Goal: Find specific page/section: Find specific page/section

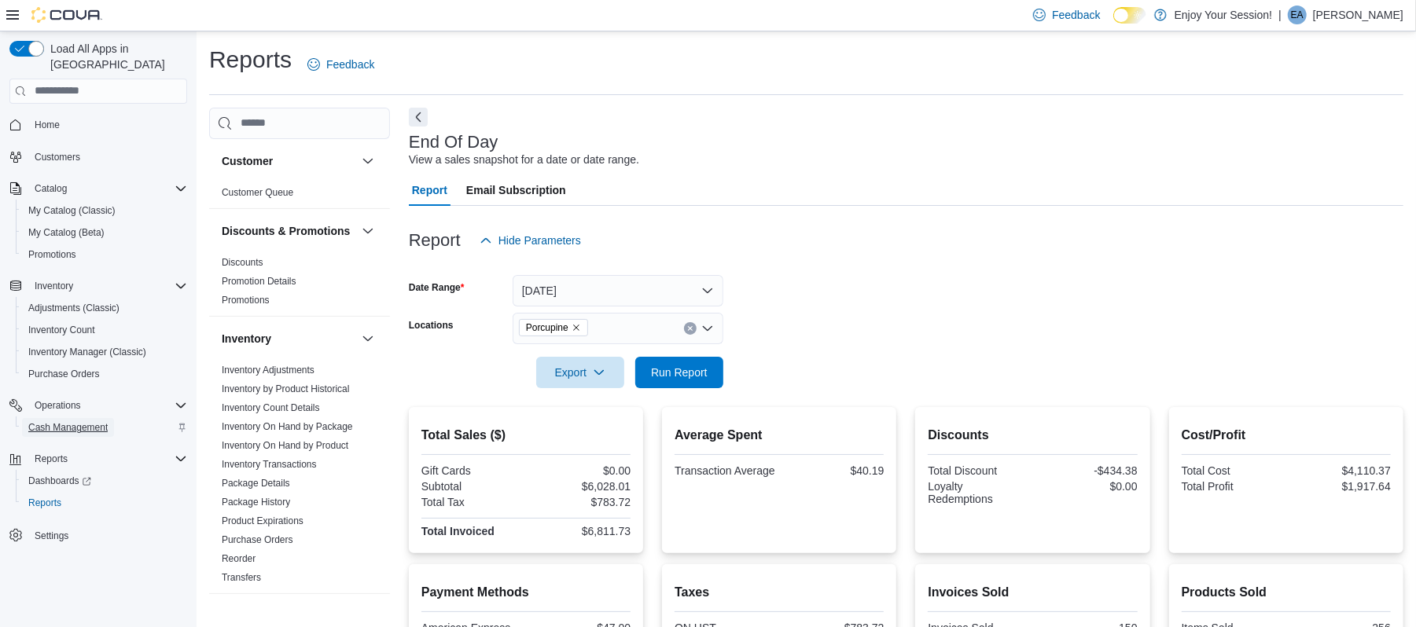
click at [75, 421] on span "Cash Management" at bounding box center [67, 427] width 79 height 13
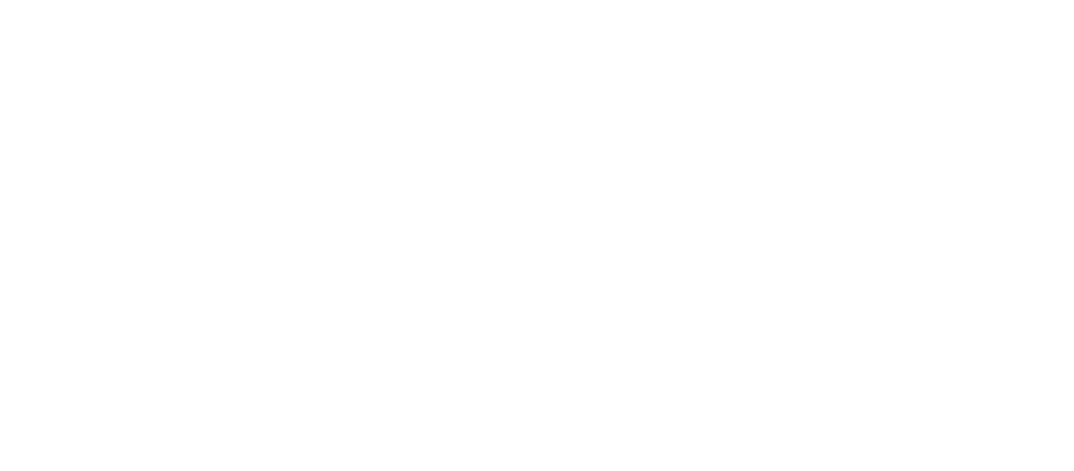
click at [297, 6] on html at bounding box center [537, 3] width 1074 height 6
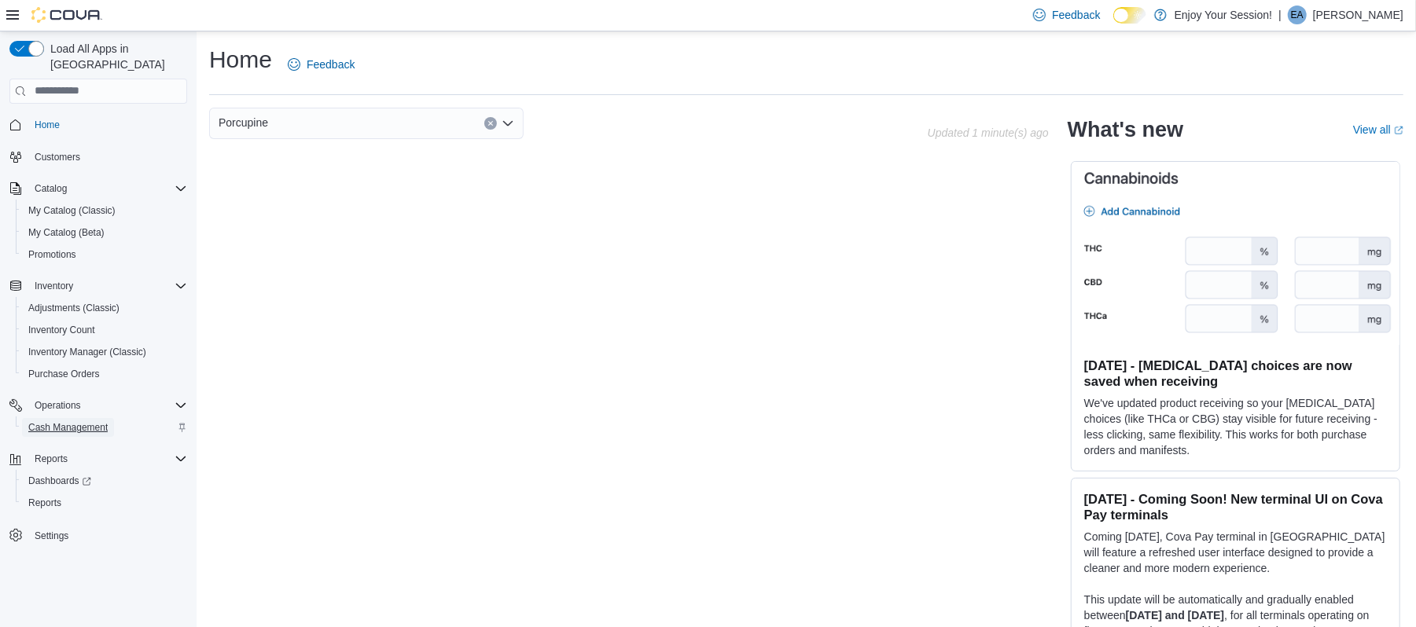
click at [61, 421] on span "Cash Management" at bounding box center [67, 427] width 79 height 13
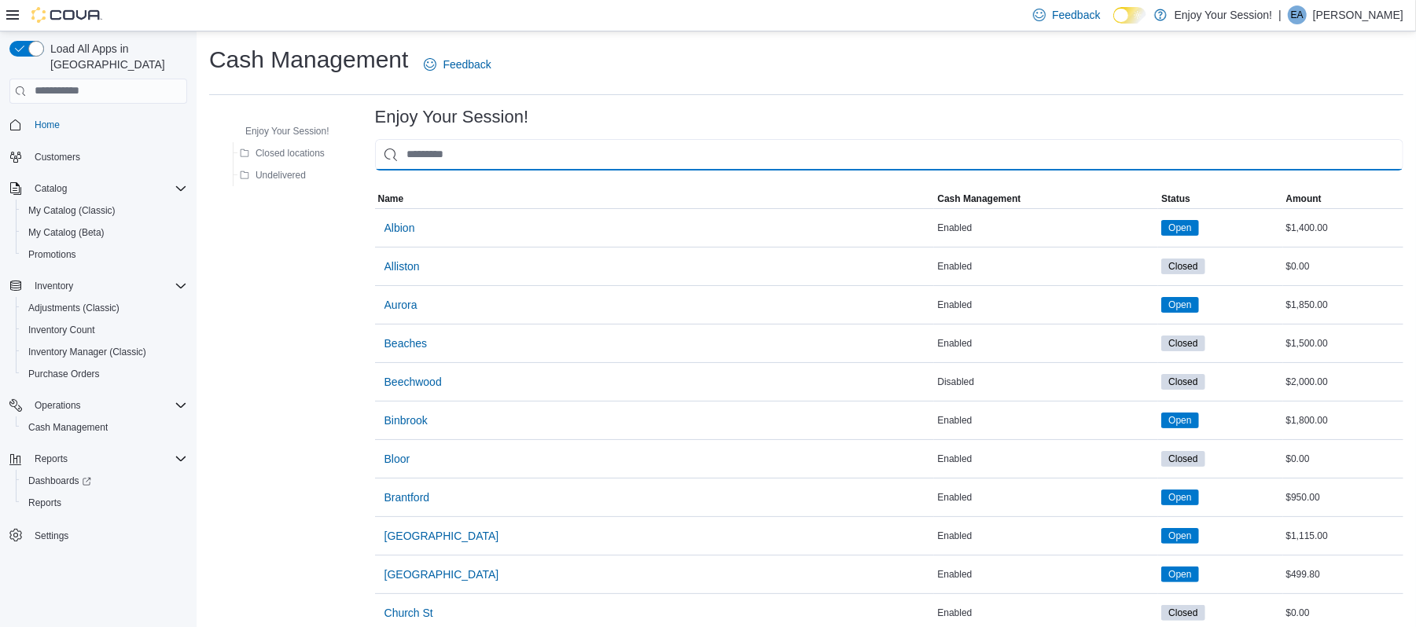
click at [511, 149] on input "This is a search bar. As you type, the results lower in the page will automatic…" at bounding box center [889, 154] width 1028 height 31
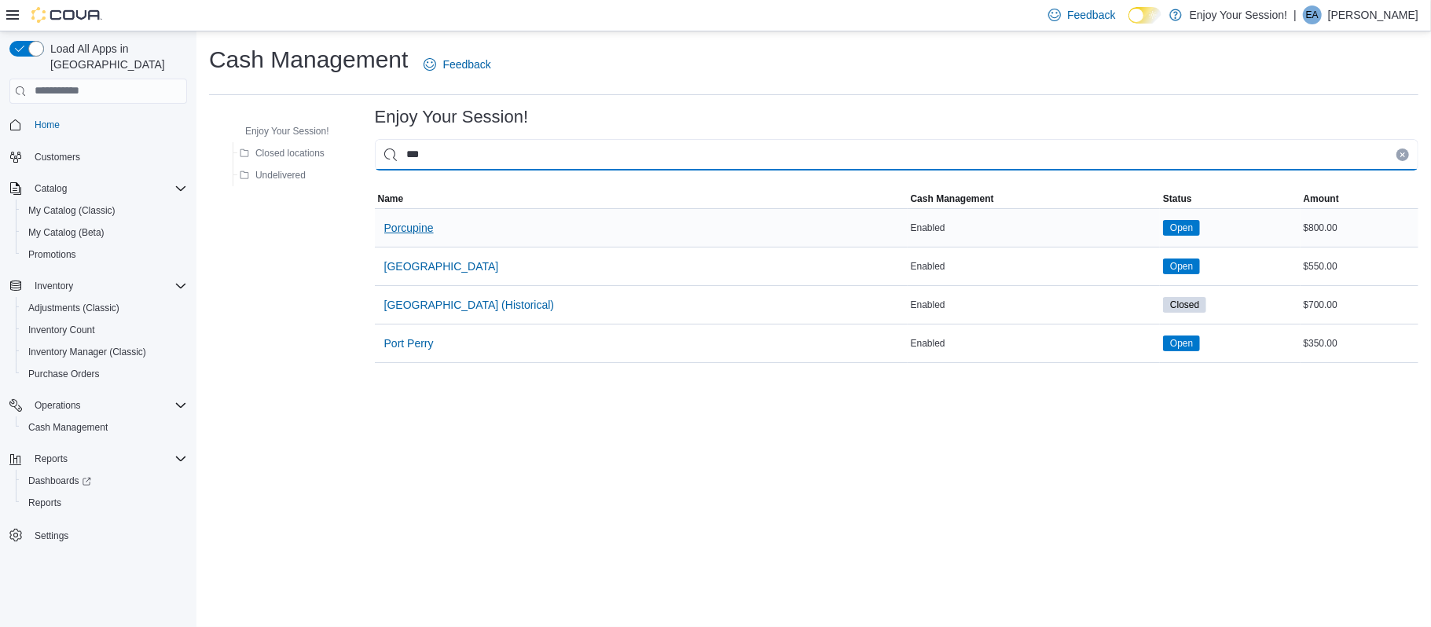
type input "***"
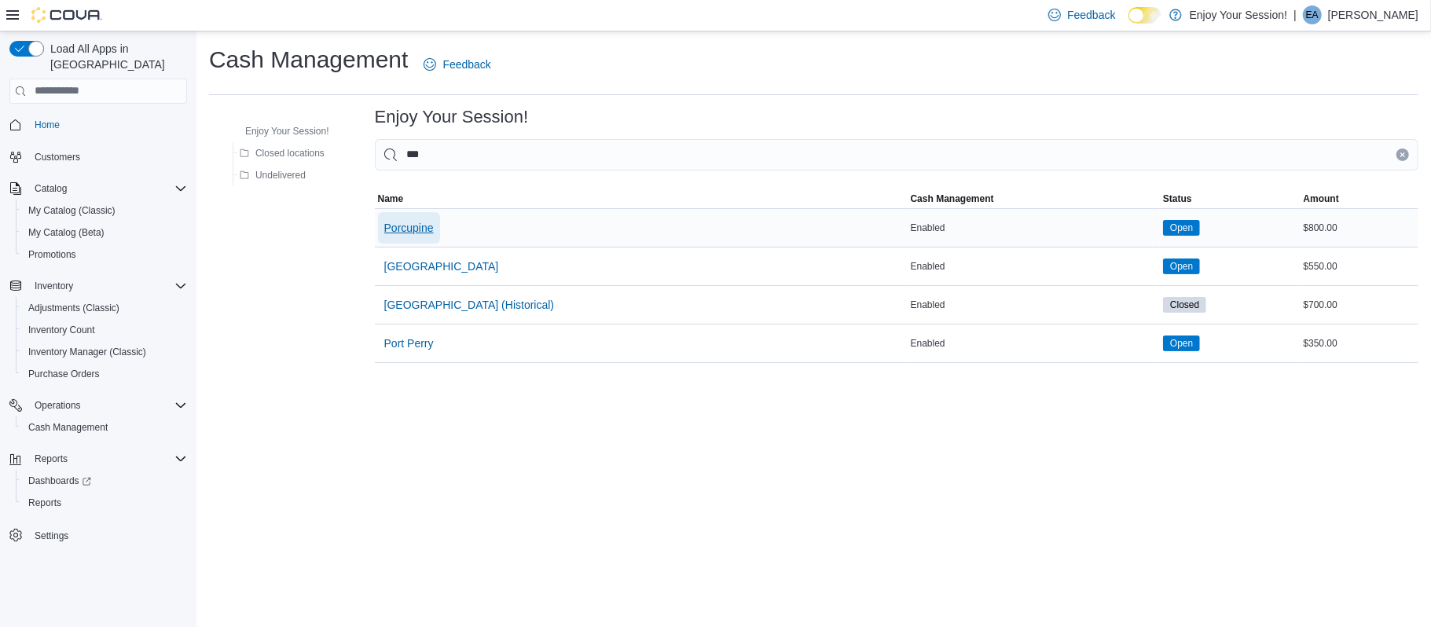
click at [429, 230] on span "Porcupine" at bounding box center [409, 228] width 50 height 16
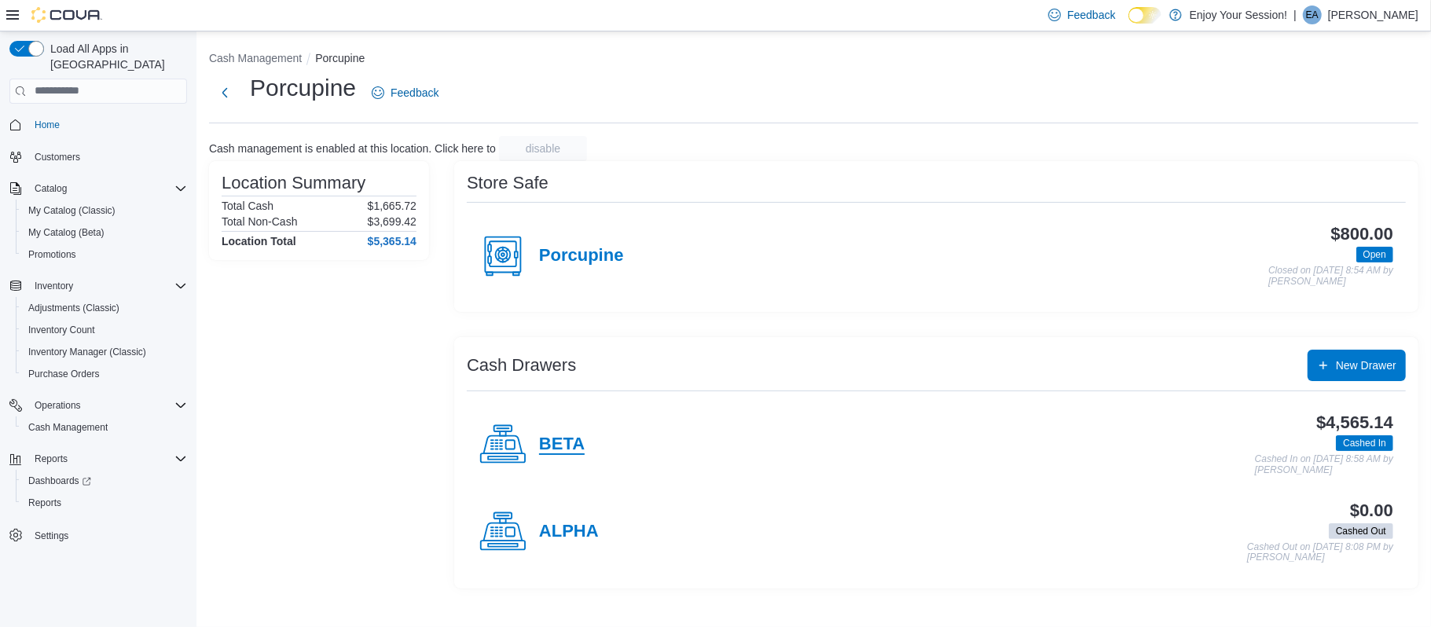
click at [564, 451] on h4 "BETA" at bounding box center [562, 445] width 46 height 20
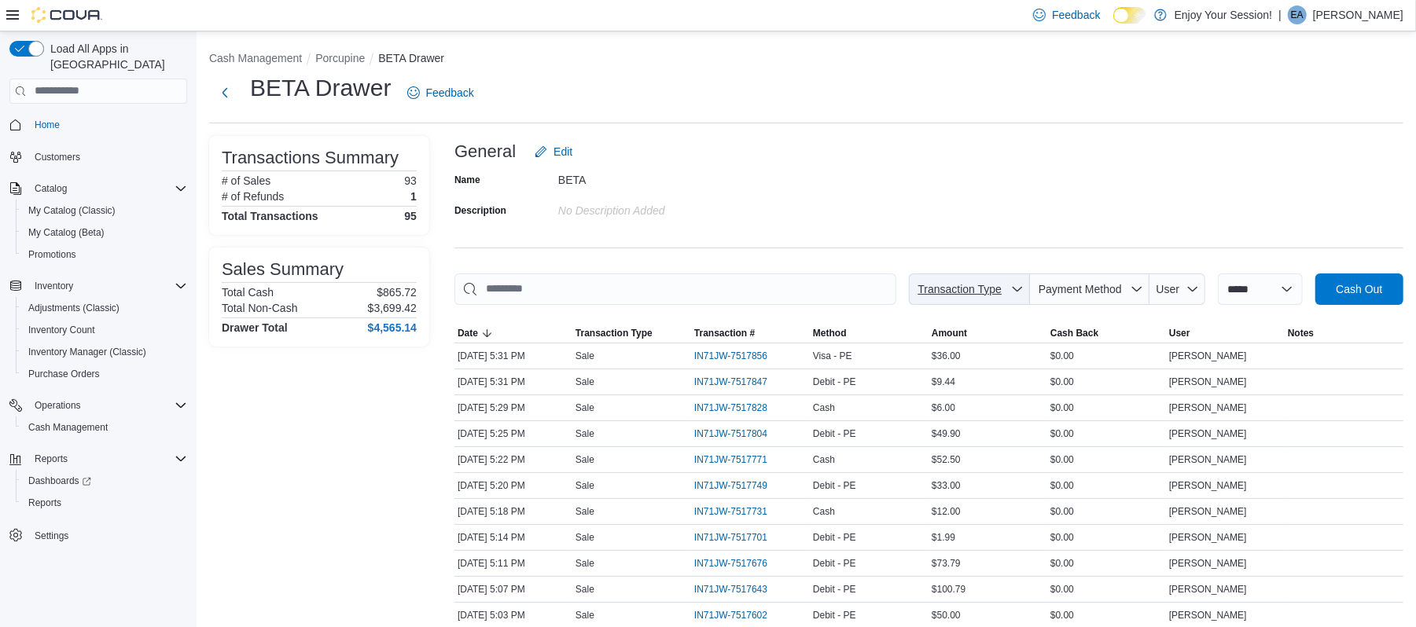
click at [975, 277] on span "Transaction Type" at bounding box center [969, 289] width 108 height 31
click at [934, 289] on span "Transaction Type" at bounding box center [959, 289] width 84 height 13
click at [1074, 283] on span "Payment Method" at bounding box center [1079, 289] width 83 height 13
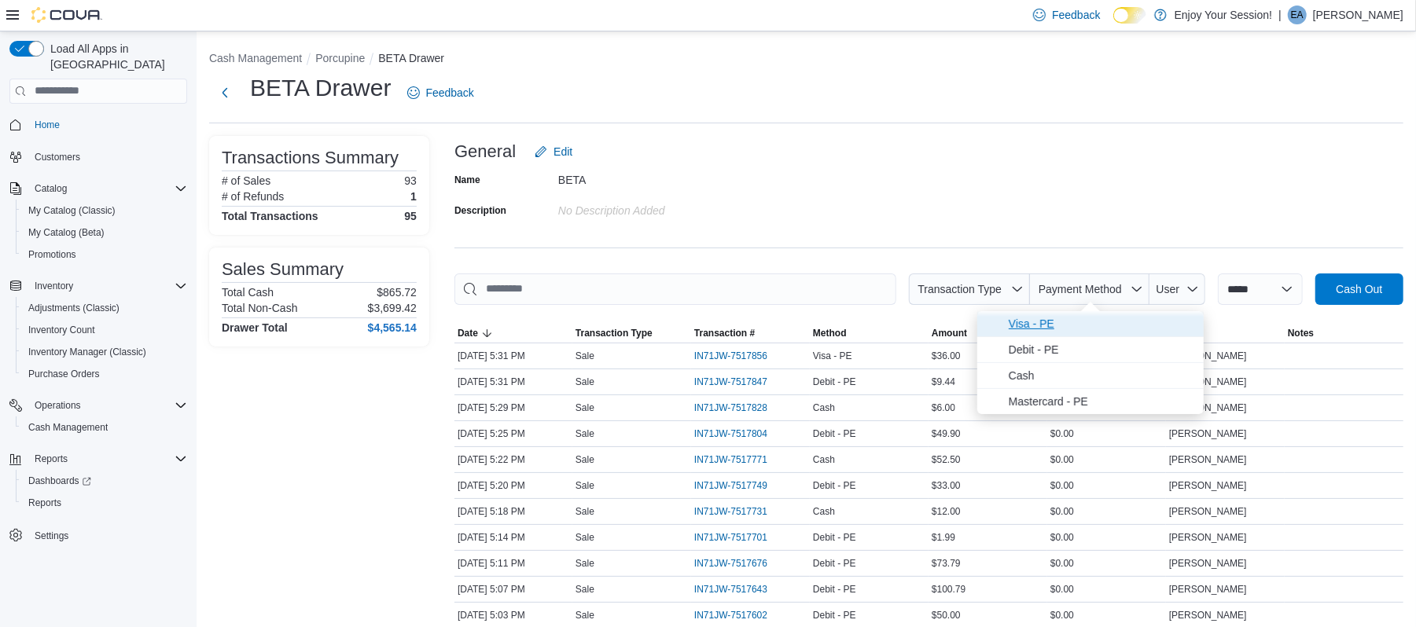
click at [1023, 321] on span "Visa - PE" at bounding box center [1101, 323] width 186 height 19
type input "**********"
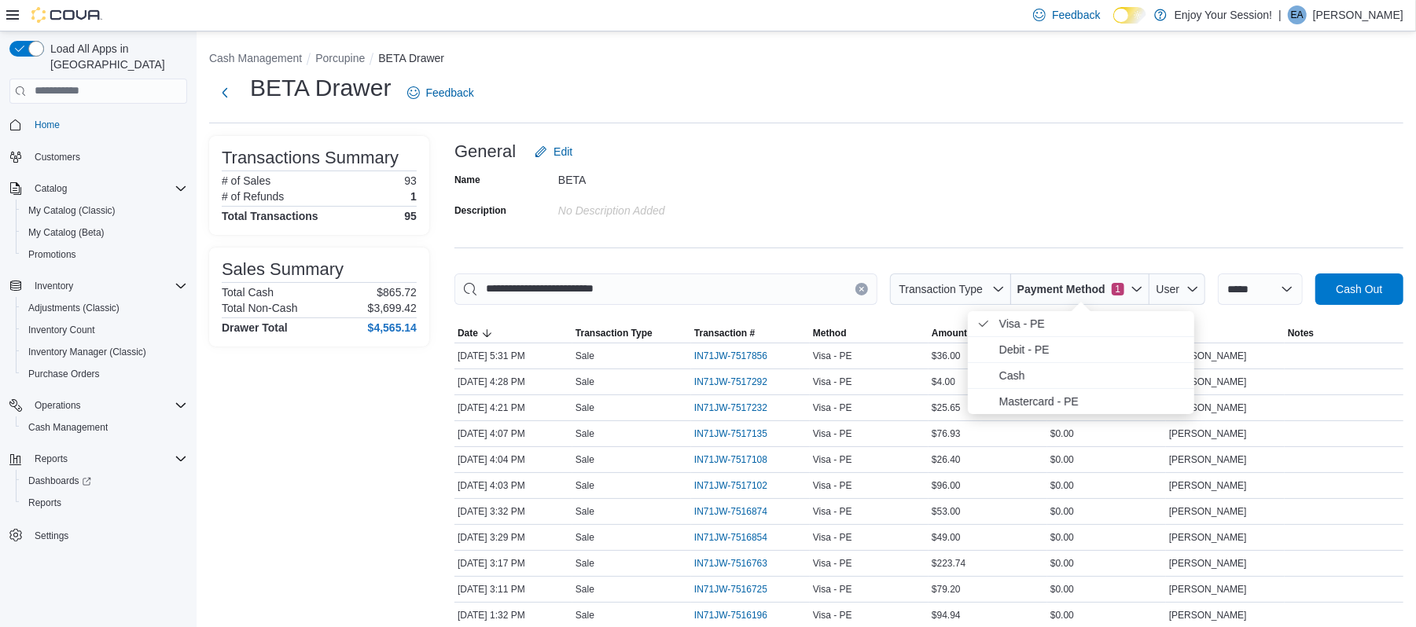
click at [1083, 222] on div "Name BETA Description No Description added" at bounding box center [928, 194] width 949 height 55
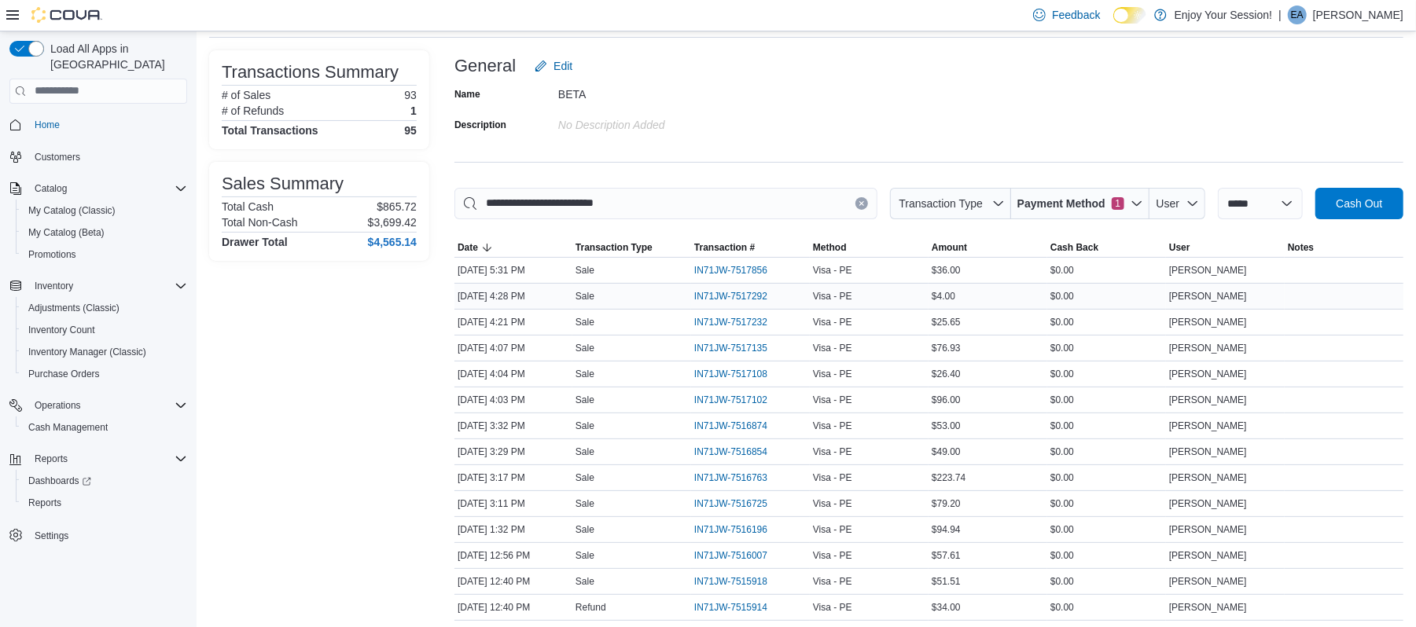
scroll to position [85, 0]
click at [1058, 192] on span "Payment Method 1" at bounding box center [1080, 204] width 126 height 31
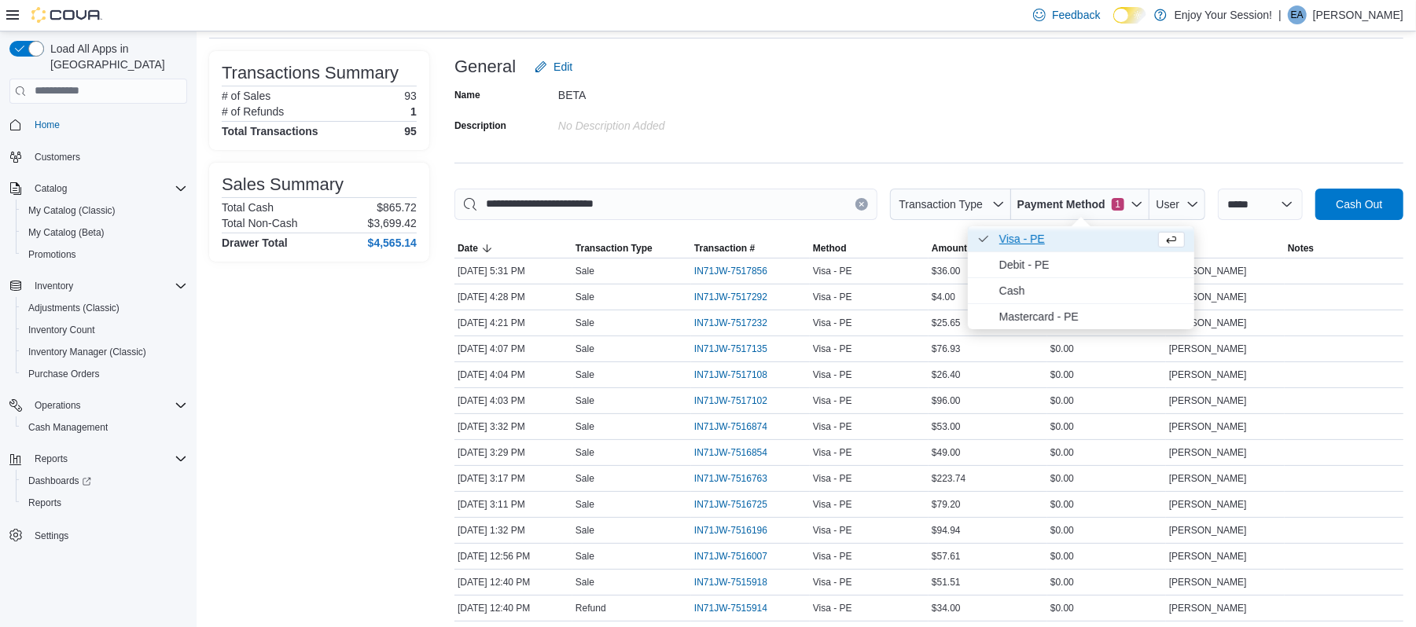
click at [1011, 233] on span "Visa - PE . Checked option." at bounding box center [1073, 239] width 149 height 19
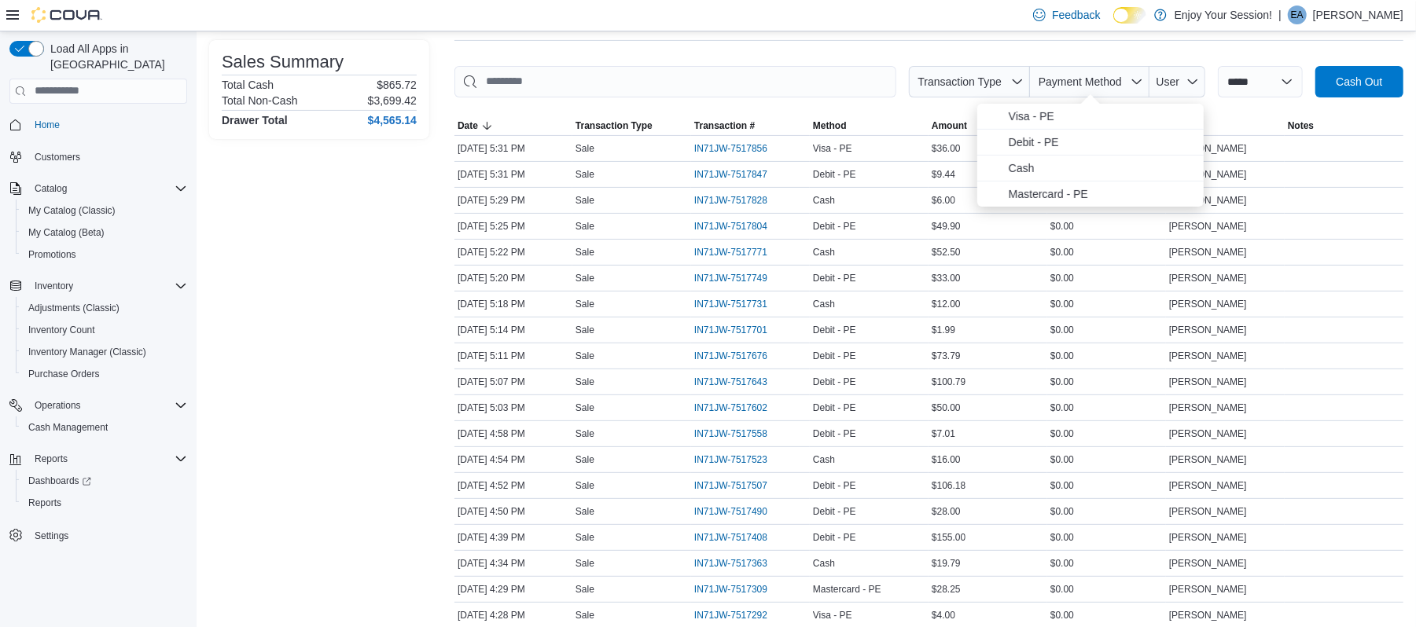
scroll to position [206, 0]
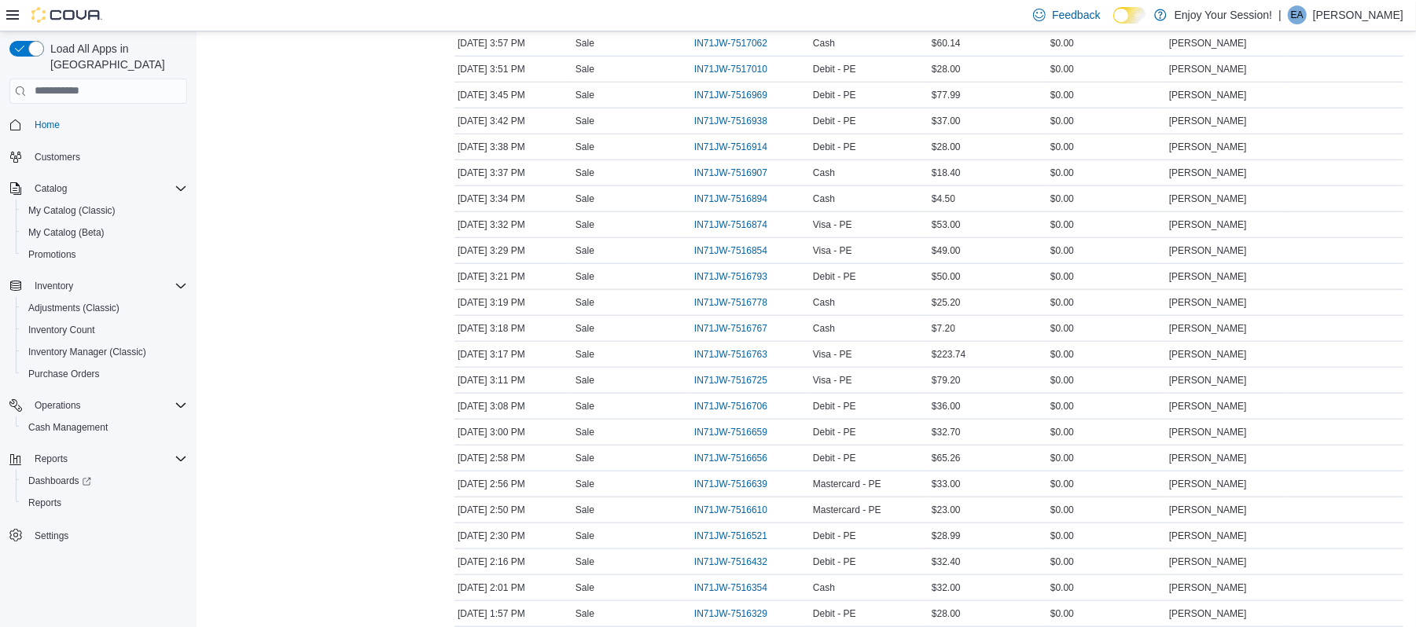
scroll to position [1038, 0]
click at [712, 126] on span "IN71JW-7516938" at bounding box center [730, 122] width 73 height 13
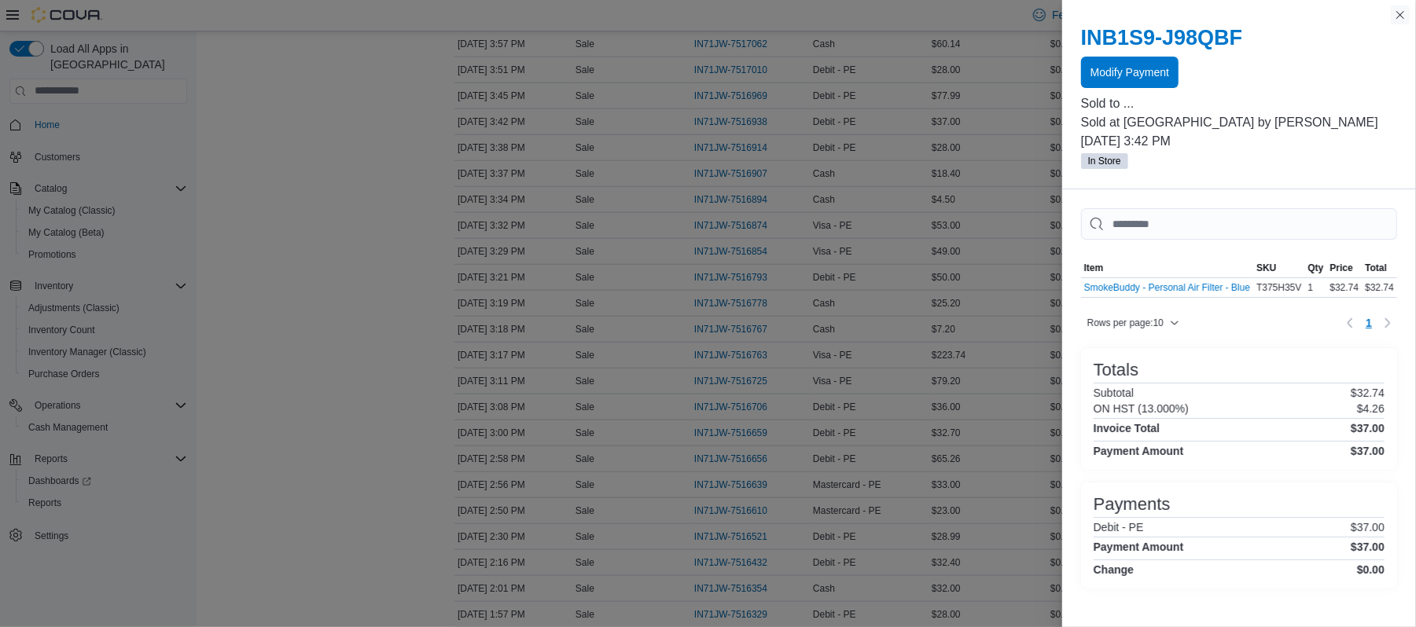
click at [1401, 16] on button "Close this dialog" at bounding box center [1399, 15] width 19 height 19
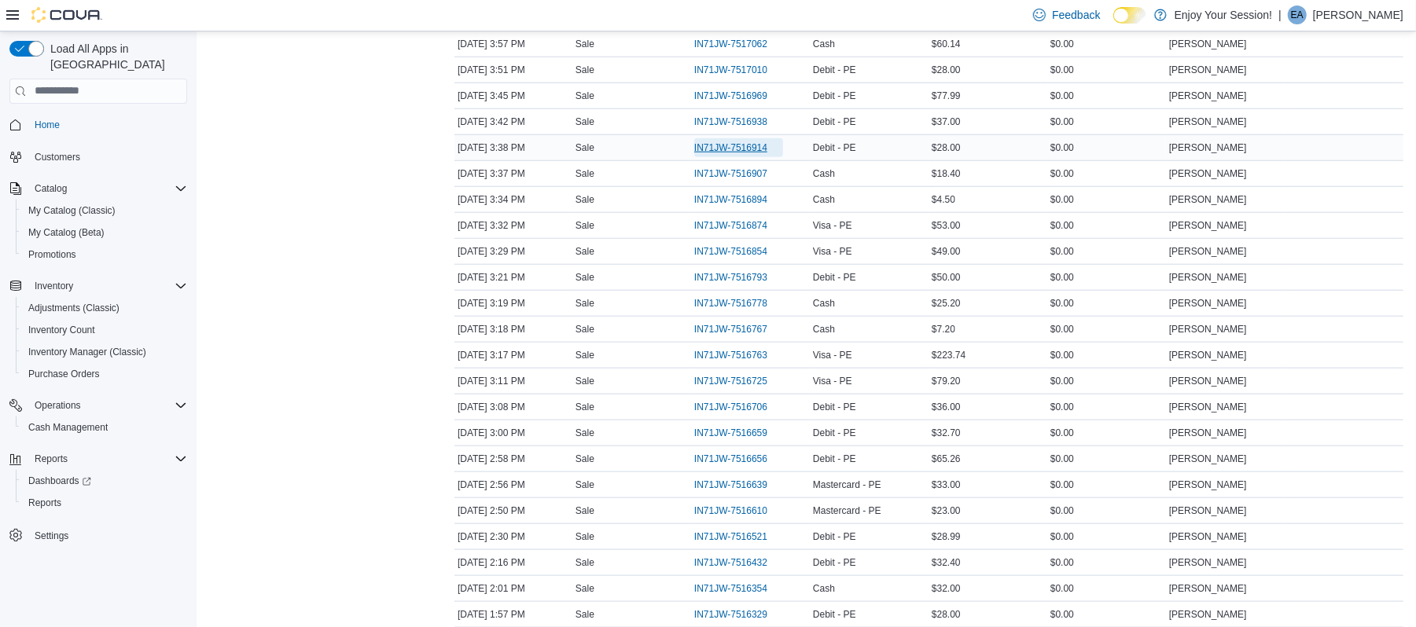
drag, startPoint x: 717, startPoint y: 149, endPoint x: 696, endPoint y: 155, distance: 22.1
click at [696, 154] on span "IN71JW-7516914" at bounding box center [730, 147] width 73 height 13
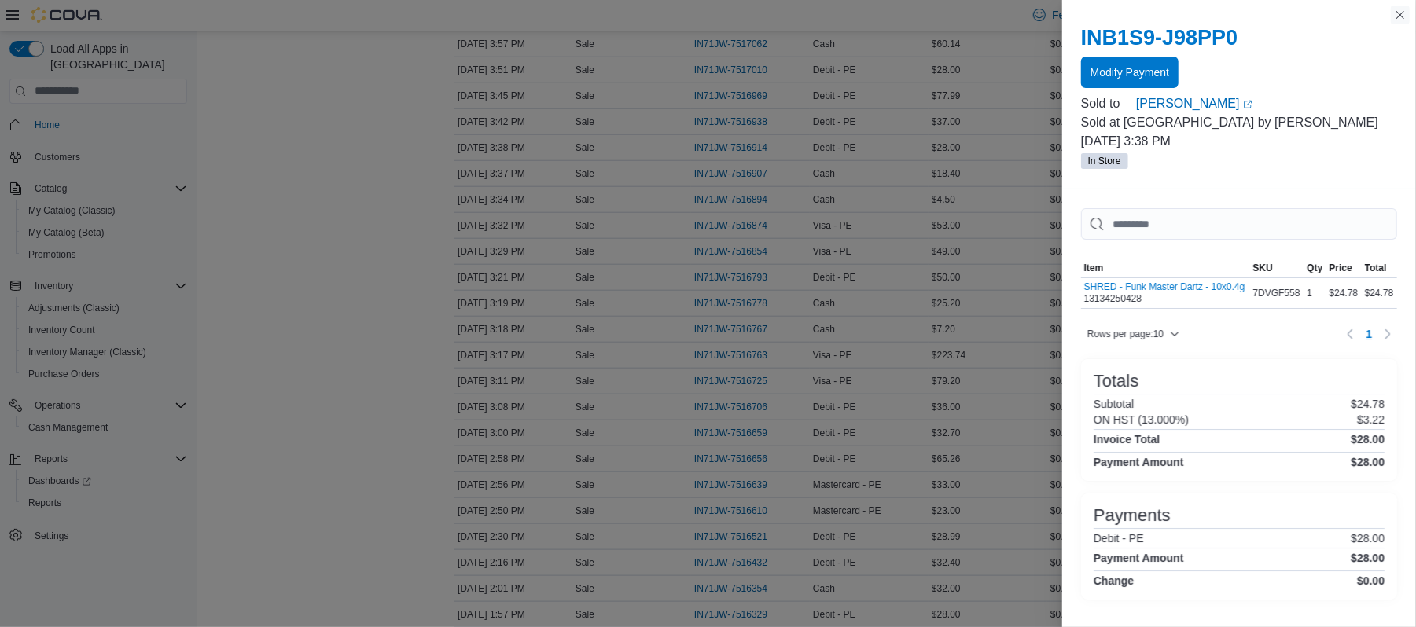
click at [1394, 6] on button "Close this dialog" at bounding box center [1399, 15] width 19 height 19
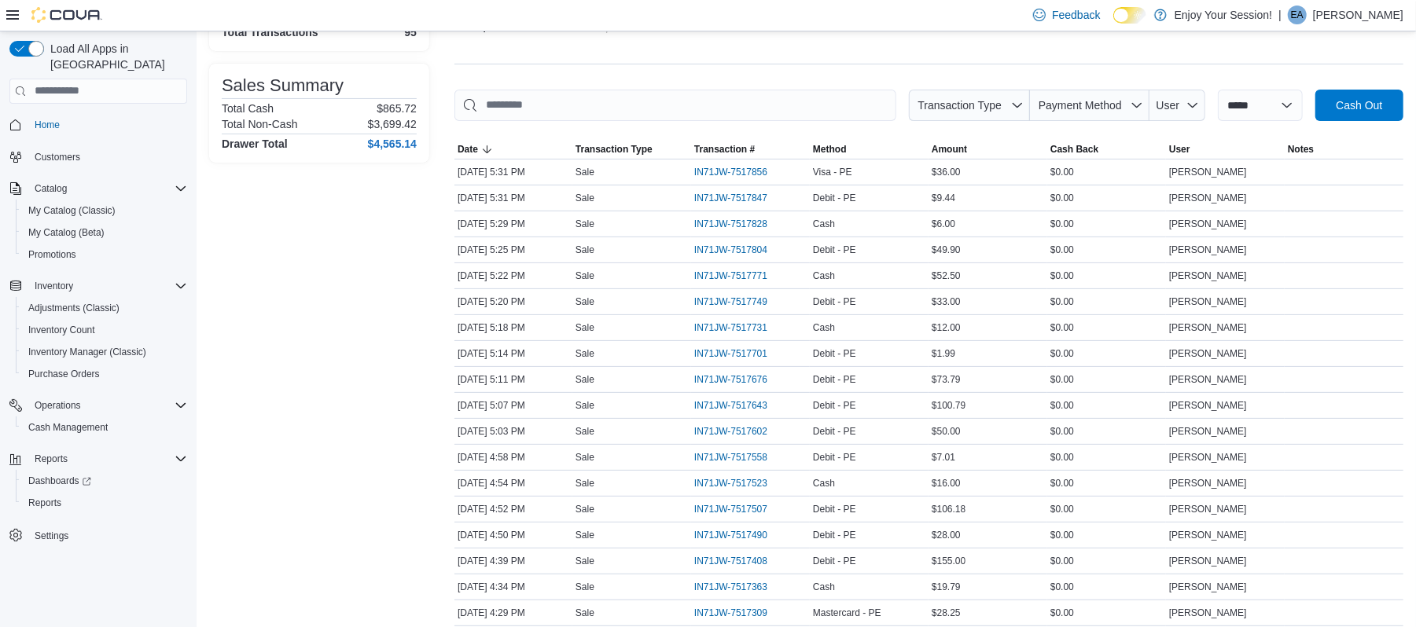
scroll to position [0, 0]
